Goal: Information Seeking & Learning: Learn about a topic

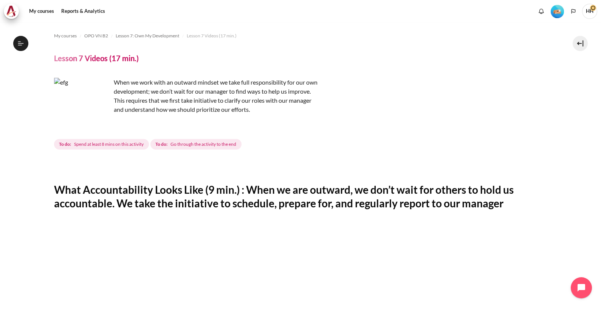
click at [86, 60] on h4 "Lesson 7 Videos (17 min.)" at bounding box center [96, 58] width 85 height 10
drag, startPoint x: 182, startPoint y: 56, endPoint x: 159, endPoint y: 60, distance: 23.4
click at [159, 60] on header "Lesson 7 Videos (17 min.)" at bounding box center [300, 58] width 493 height 10
click at [135, 59] on h4 "Lesson 7 Videos (17 min.)" at bounding box center [96, 58] width 85 height 10
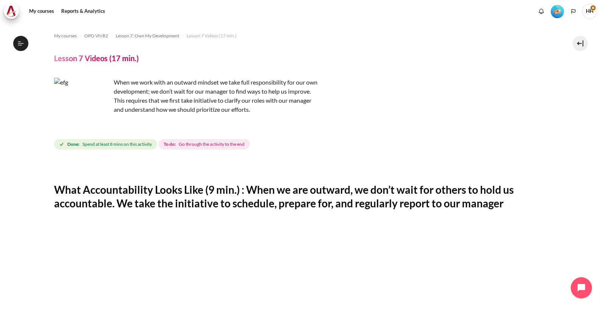
click at [105, 62] on h4 "Lesson 7 Videos (17 min.)" at bounding box center [96, 58] width 85 height 10
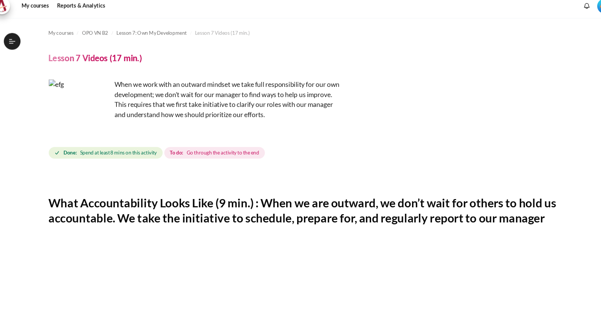
click at [105, 62] on h4 "Lesson 7 Videos (17 min.)" at bounding box center [96, 58] width 85 height 10
drag, startPoint x: 293, startPoint y: 85, endPoint x: 311, endPoint y: 125, distance: 44.4
click at [311, 125] on div "When we work with an outward mindset we take full responsibility for our own de…" at bounding box center [186, 102] width 264 height 48
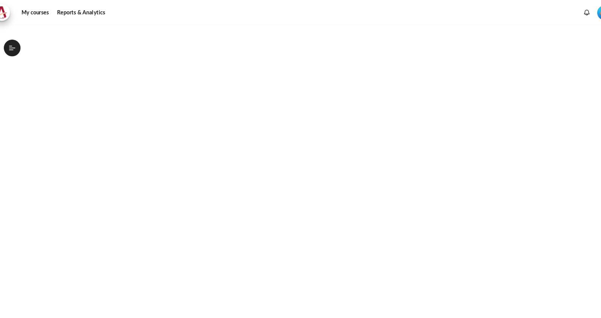
scroll to position [227, 0]
